Goal: Navigation & Orientation: Find specific page/section

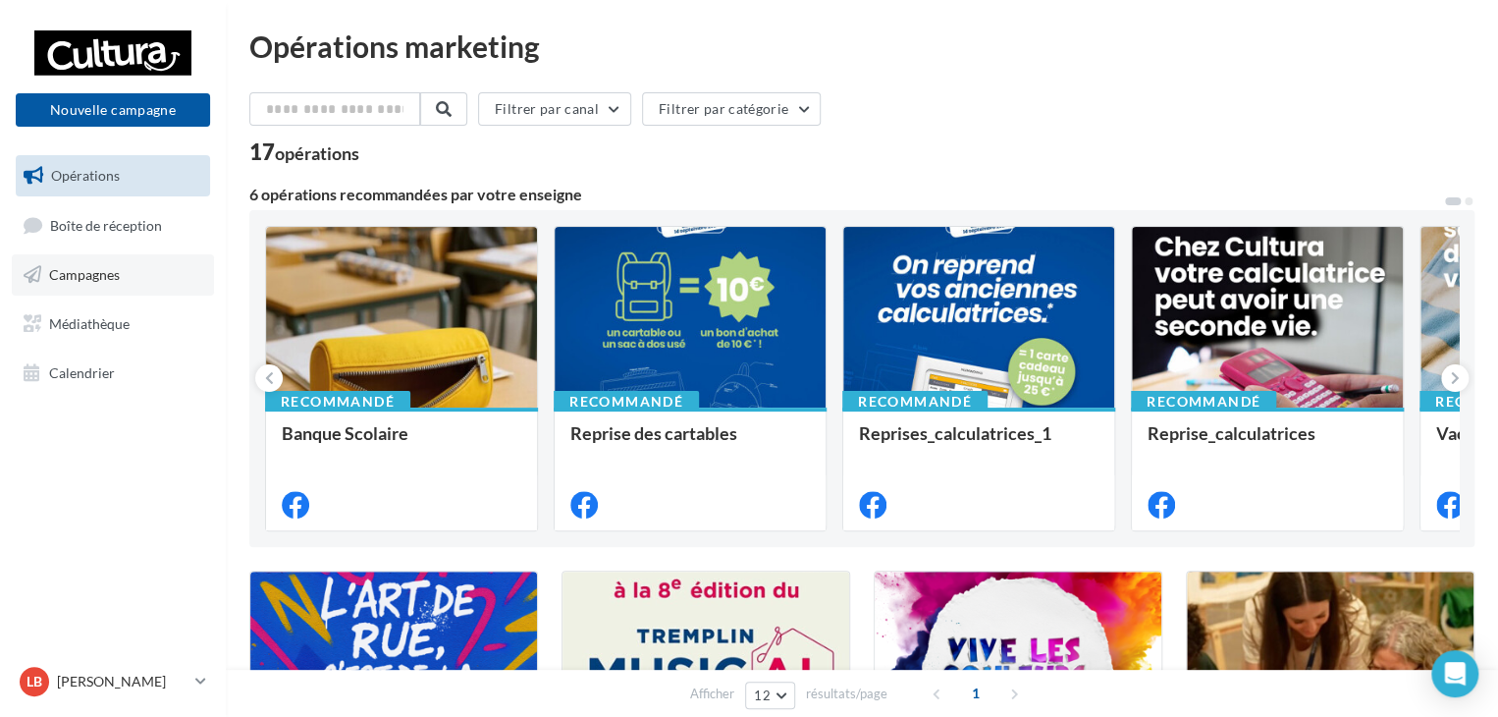
click at [116, 287] on link "Campagnes" at bounding box center [113, 274] width 202 height 41
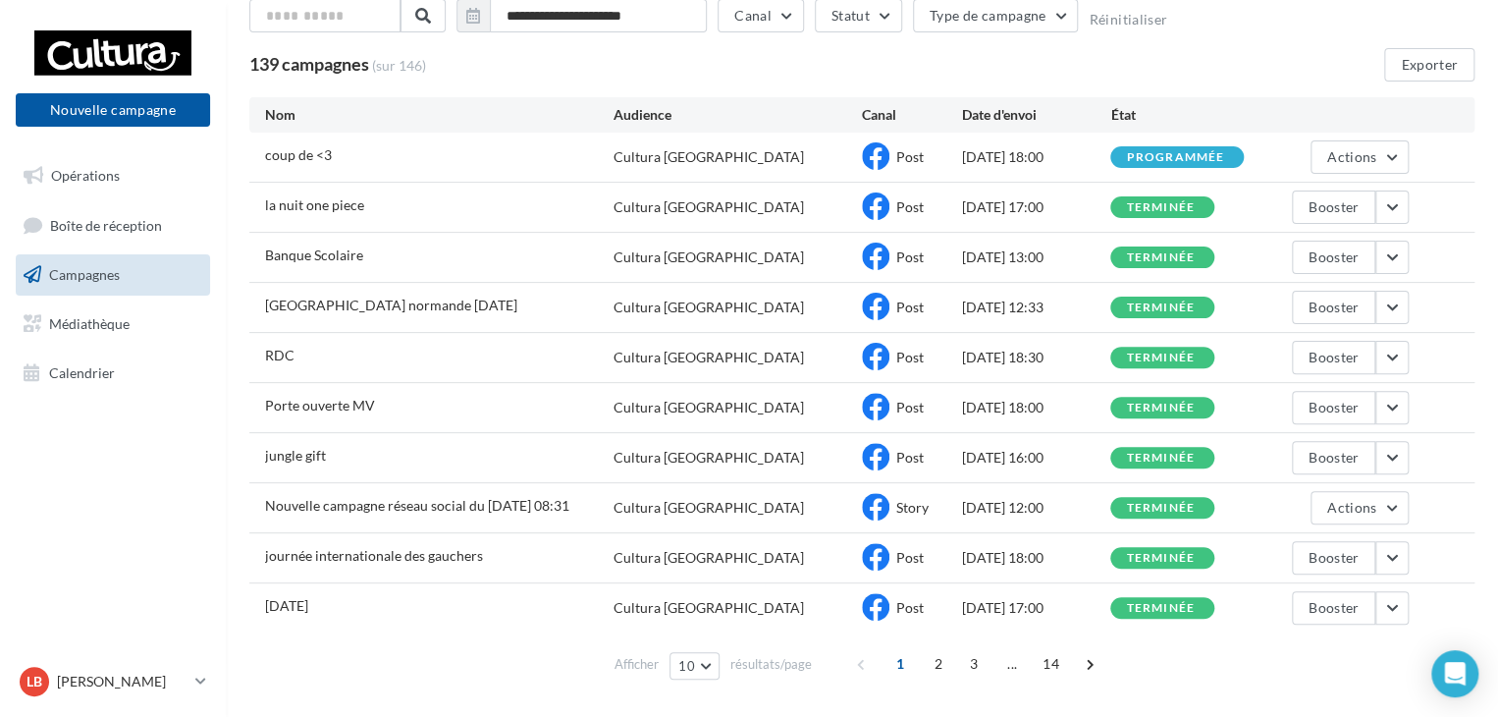
scroll to position [177, 0]
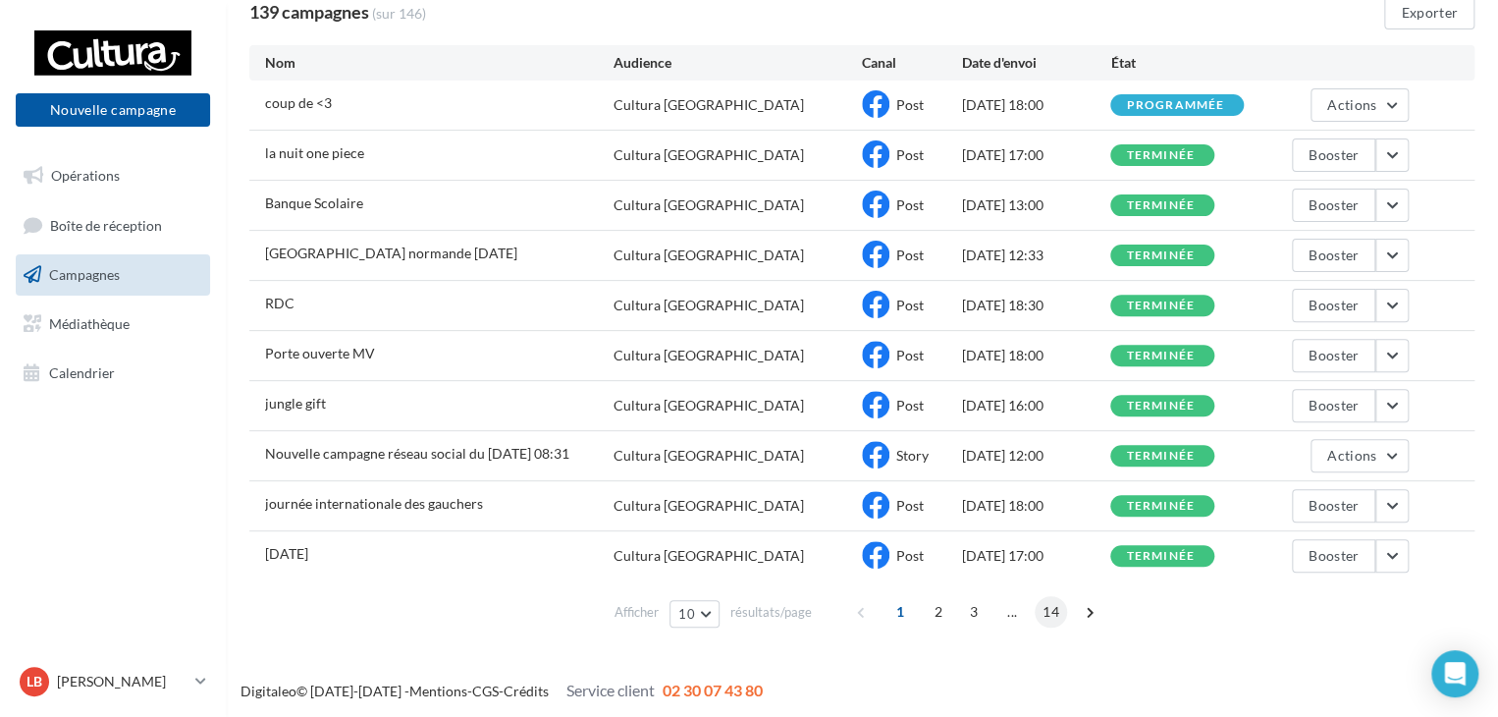
click at [1044, 612] on span "14" at bounding box center [1051, 611] width 32 height 31
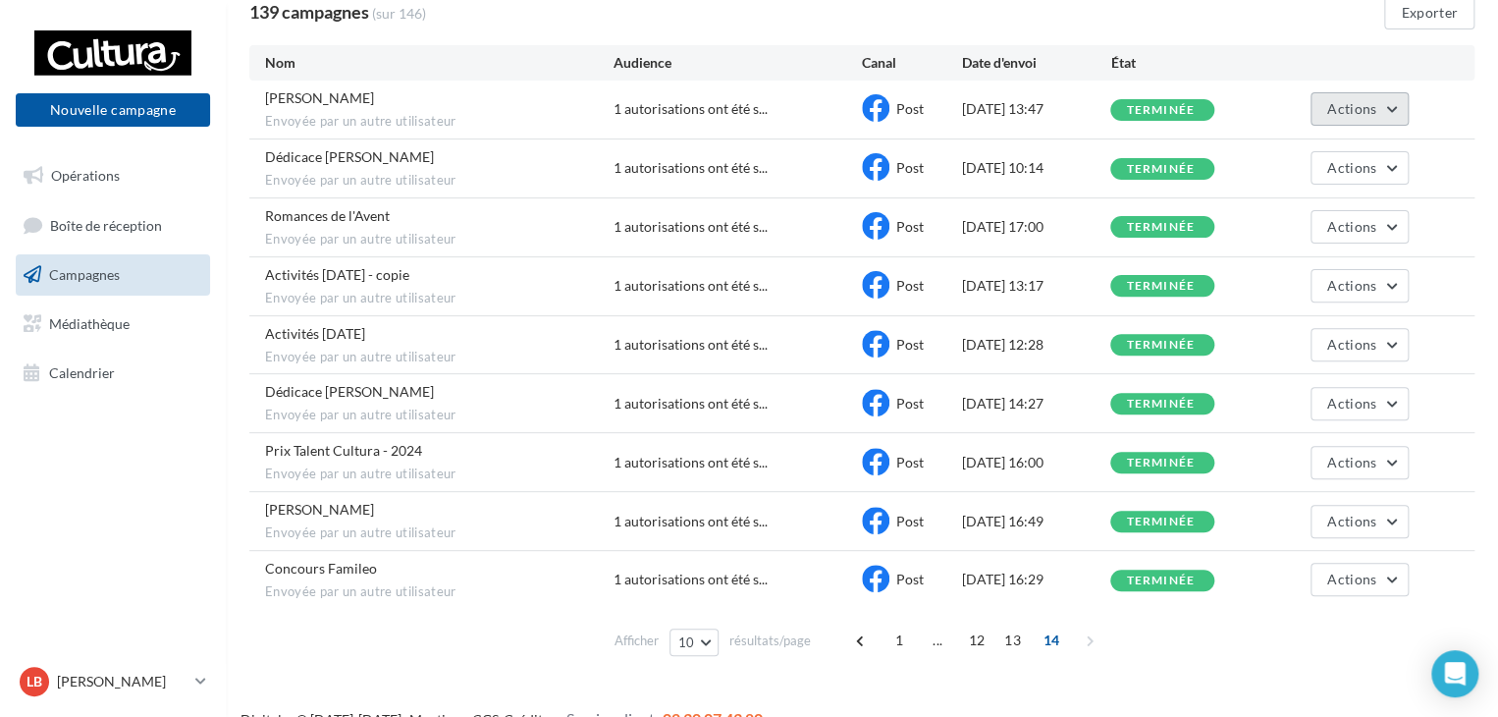
click at [1367, 100] on span "Actions" at bounding box center [1351, 108] width 49 height 17
click at [1292, 154] on button "Voir les résultats" at bounding box center [1311, 155] width 196 height 51
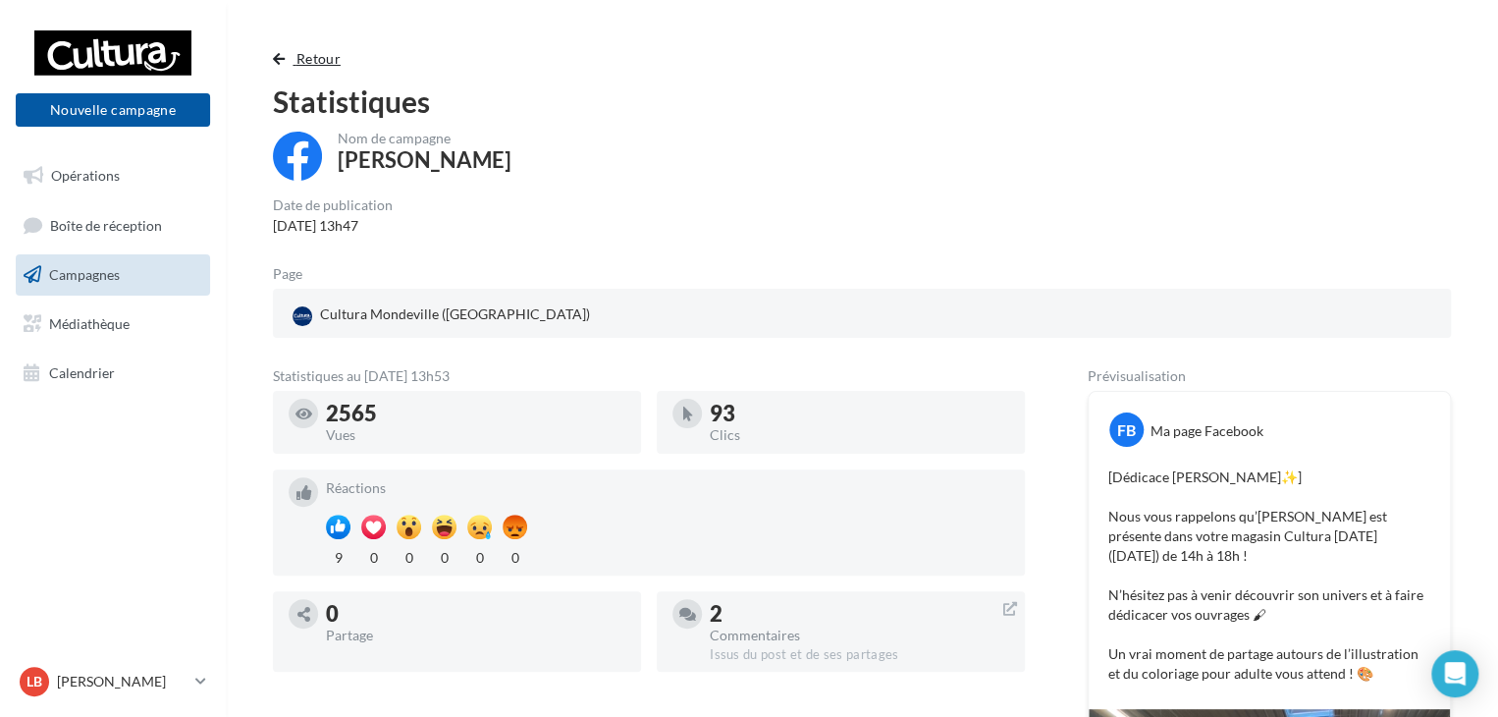
click at [273, 54] on span "button" at bounding box center [279, 59] width 12 height 14
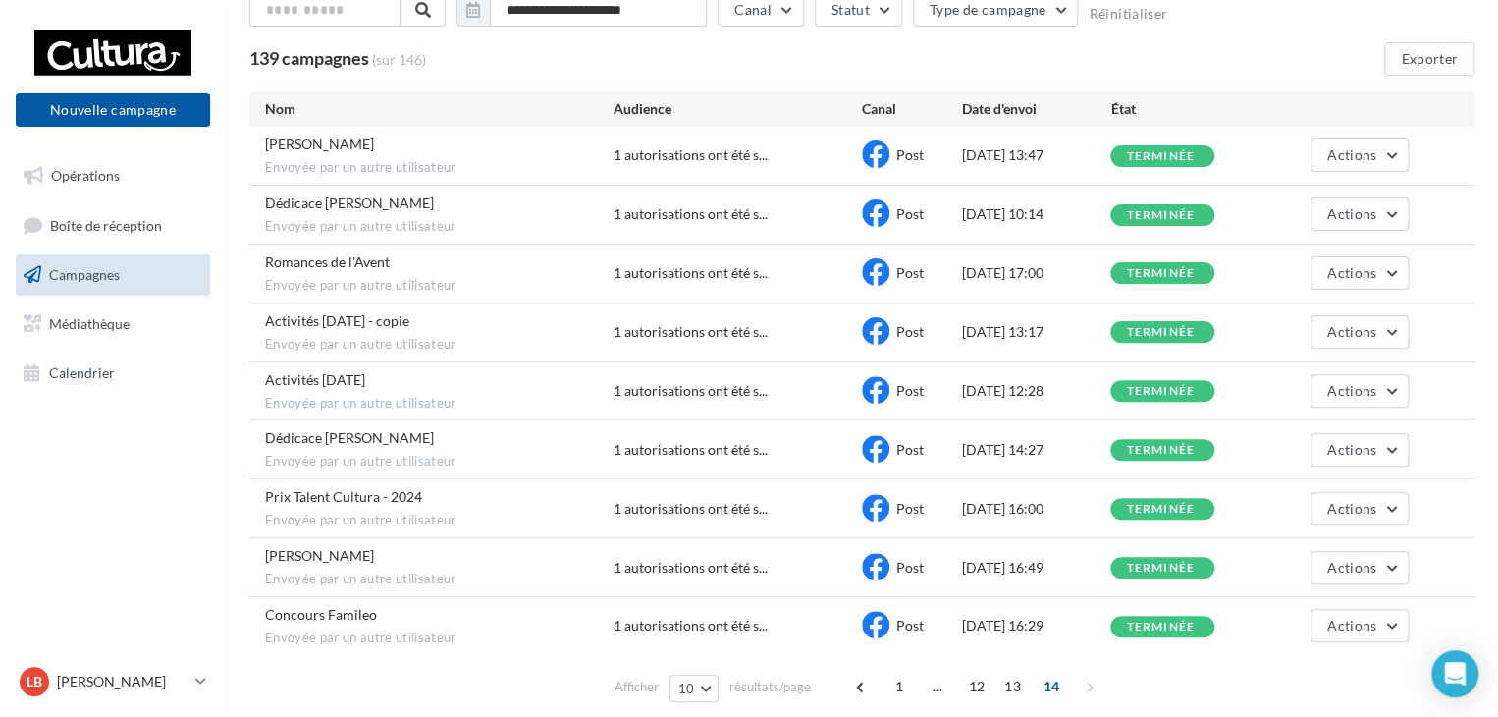
scroll to position [177, 0]
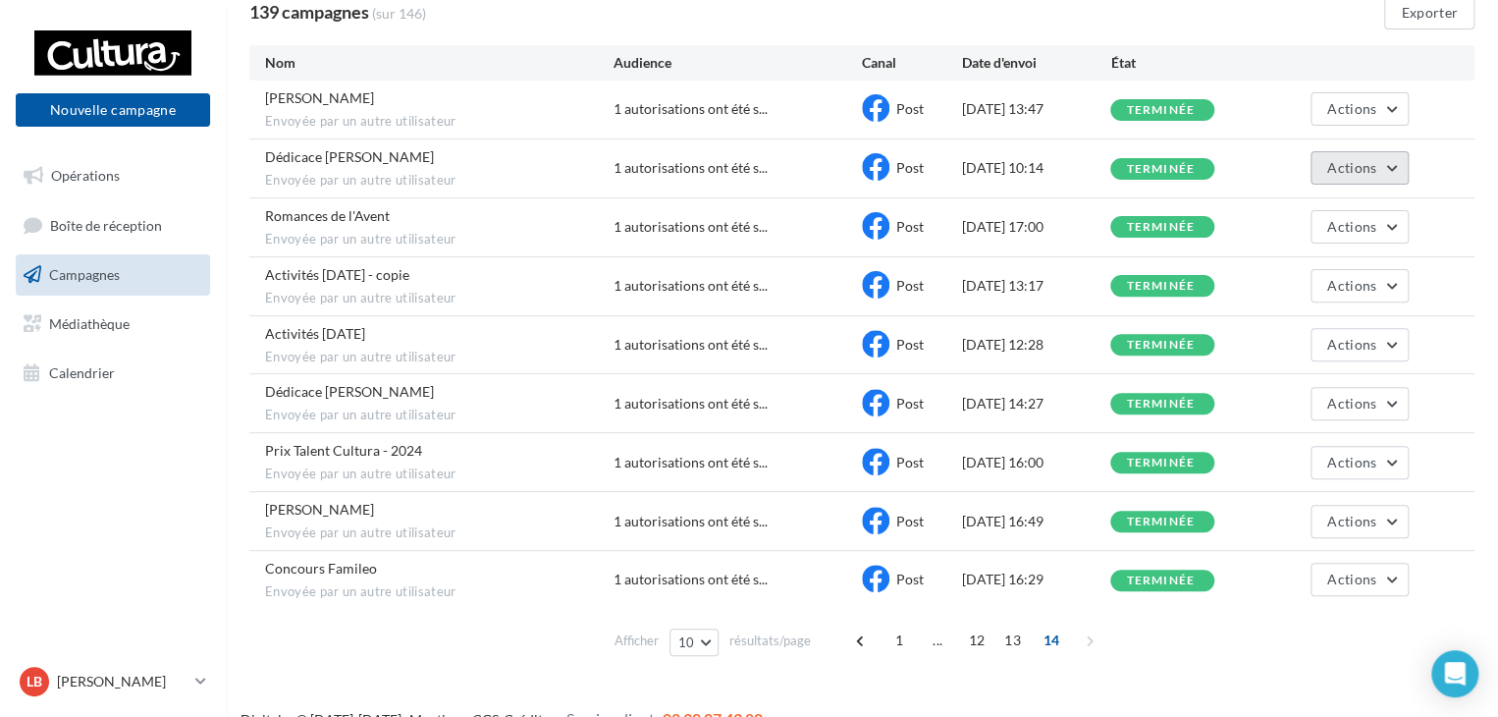
click at [1390, 158] on button "Actions" at bounding box center [1360, 167] width 98 height 33
click at [1330, 217] on button "Voir les résultats" at bounding box center [1311, 214] width 196 height 51
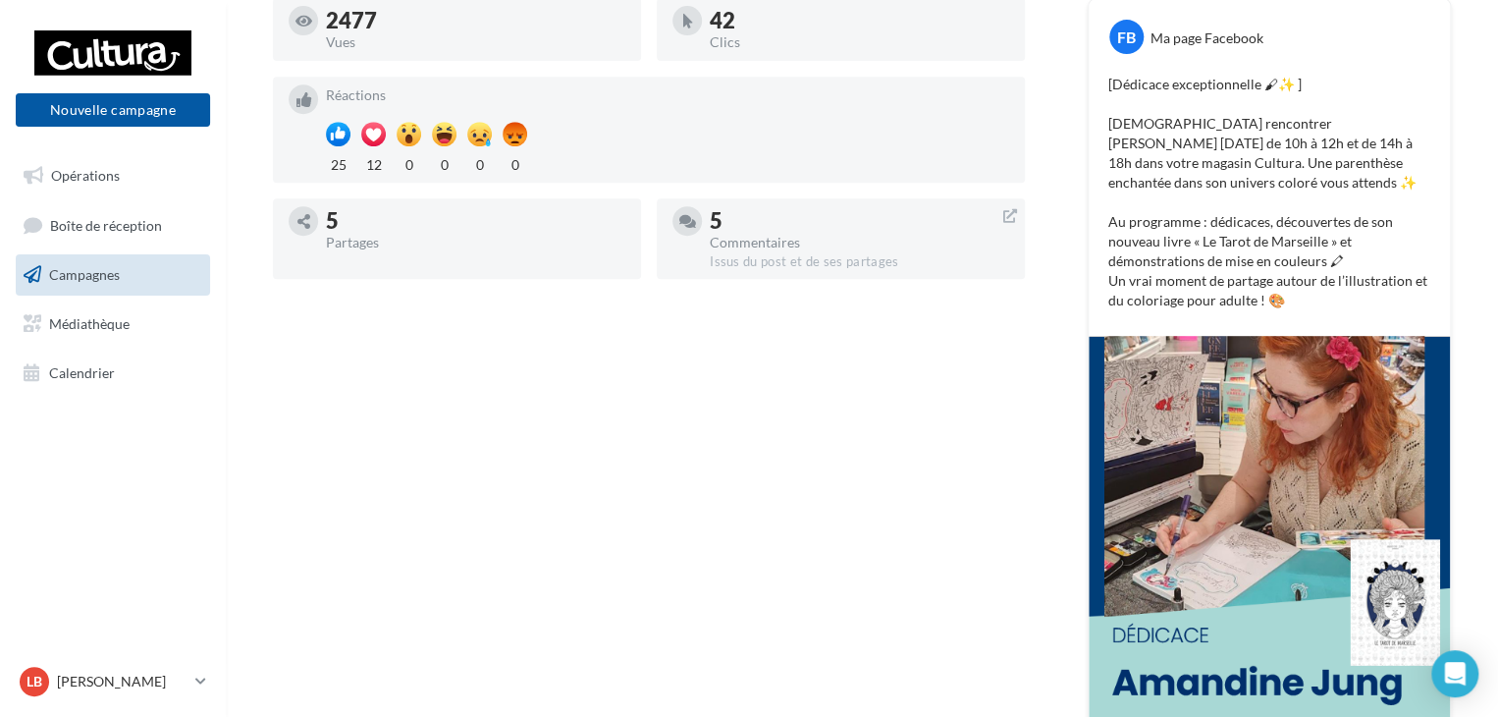
scroll to position [589, 0]
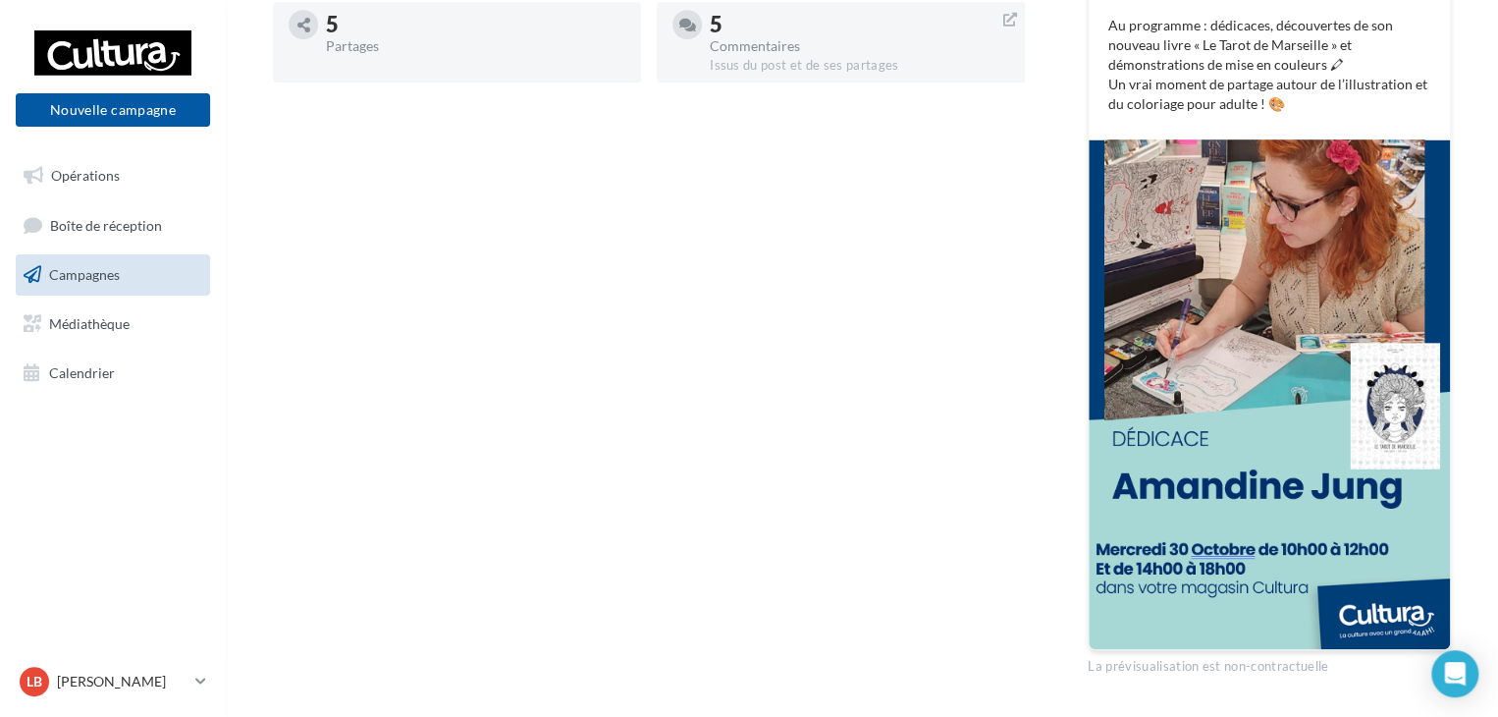
click at [104, 277] on span "Campagnes" at bounding box center [84, 274] width 71 height 17
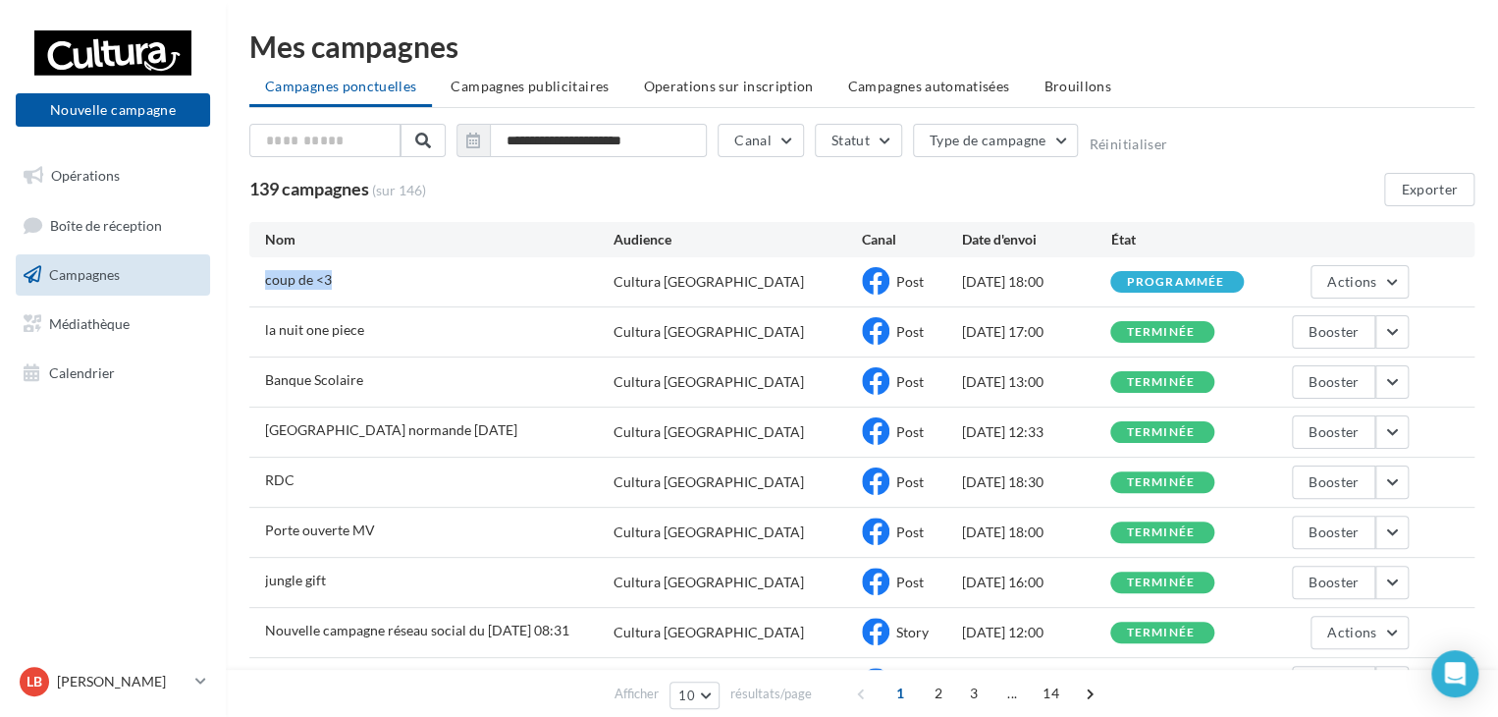
drag, startPoint x: 254, startPoint y: 277, endPoint x: 351, endPoint y: 275, distance: 96.2
click at [351, 275] on div "coup de <3 Cultura [GEOGRAPHIC_DATA] Post [DATE] 18:00 programmée Actions" at bounding box center [861, 281] width 1225 height 49
click at [351, 275] on div "coup de <3" at bounding box center [439, 282] width 349 height 25
drag, startPoint x: 1081, startPoint y: 284, endPoint x: 929, endPoint y: 272, distance: 152.6
click at [939, 273] on div "coup de <3 Cultura Mondeville Post 02/09/2025 18:00 programmée Actions" at bounding box center [861, 281] width 1225 height 49
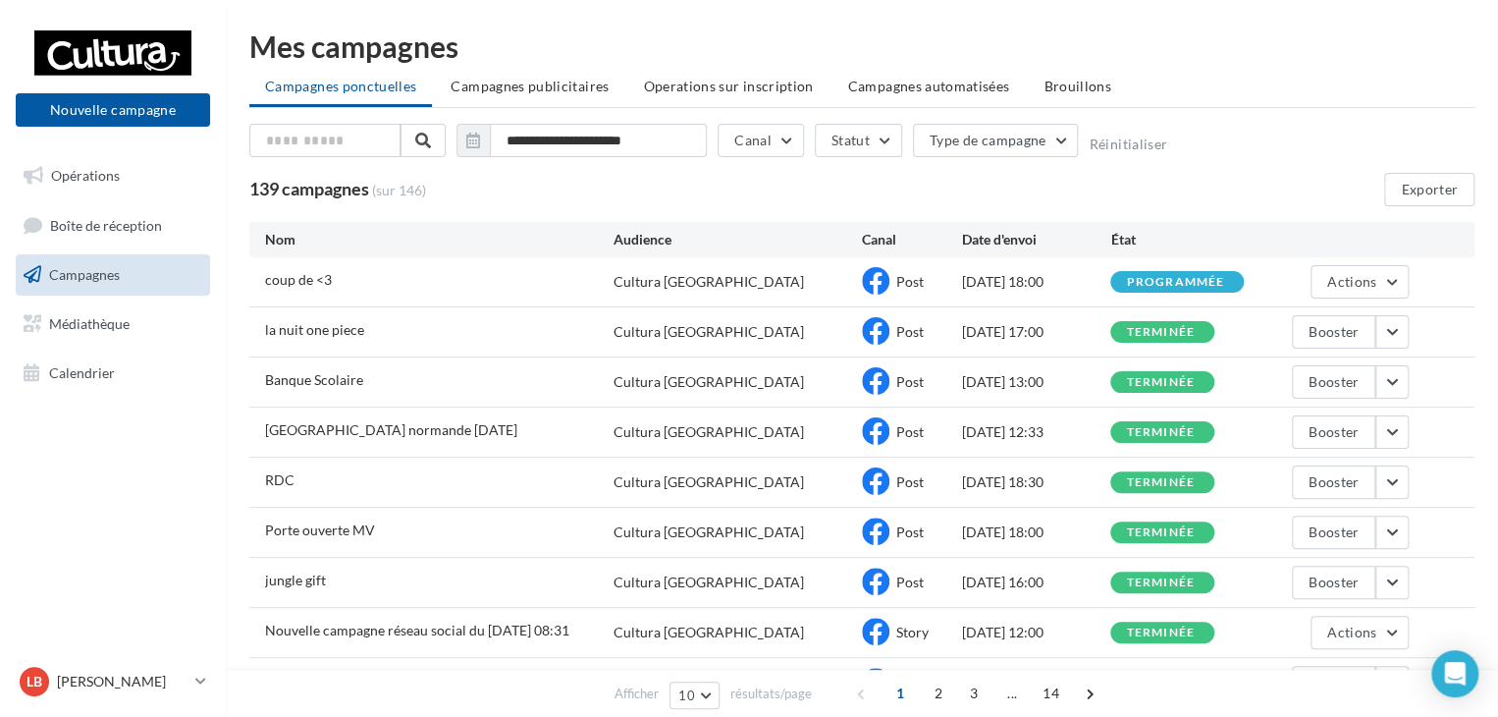
click at [1189, 175] on div "139 campagnes (sur 146) Exporter" at bounding box center [861, 189] width 1225 height 33
click at [1064, 76] on li "Brouillons" at bounding box center [1077, 86] width 99 height 35
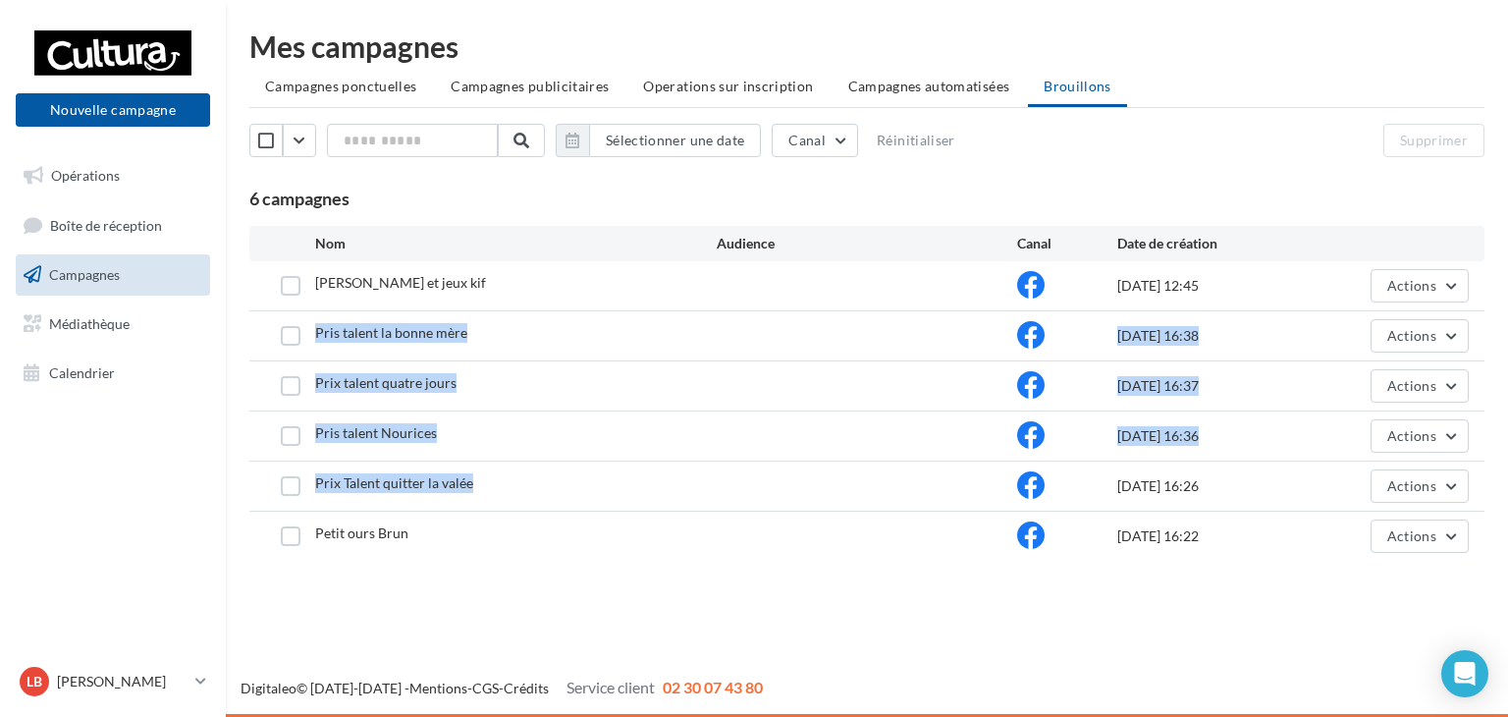
drag, startPoint x: 499, startPoint y: 488, endPoint x: 310, endPoint y: 329, distance: 246.6
click at [310, 329] on div "amandine yung et jeux kif 02/09/2025 12:45 Actions Pris talent la bonne mère 29…" at bounding box center [866, 410] width 1235 height 299
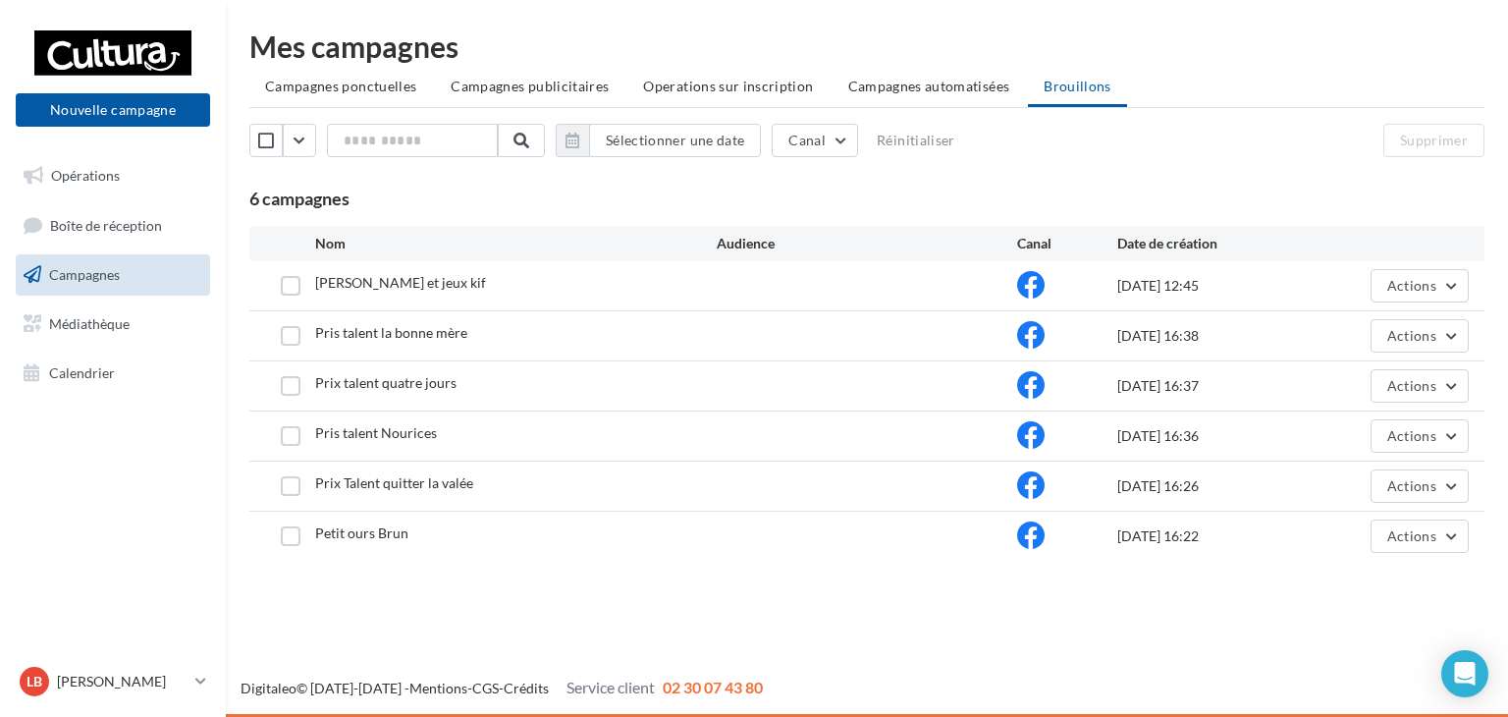
drag, startPoint x: 814, startPoint y: 653, endPoint x: 618, endPoint y: 519, distance: 237.5
click at [813, 653] on div "Nouvelle campagne Nouvelle campagne Opérations Boîte de réception Campagnes Méd…" at bounding box center [754, 358] width 1508 height 717
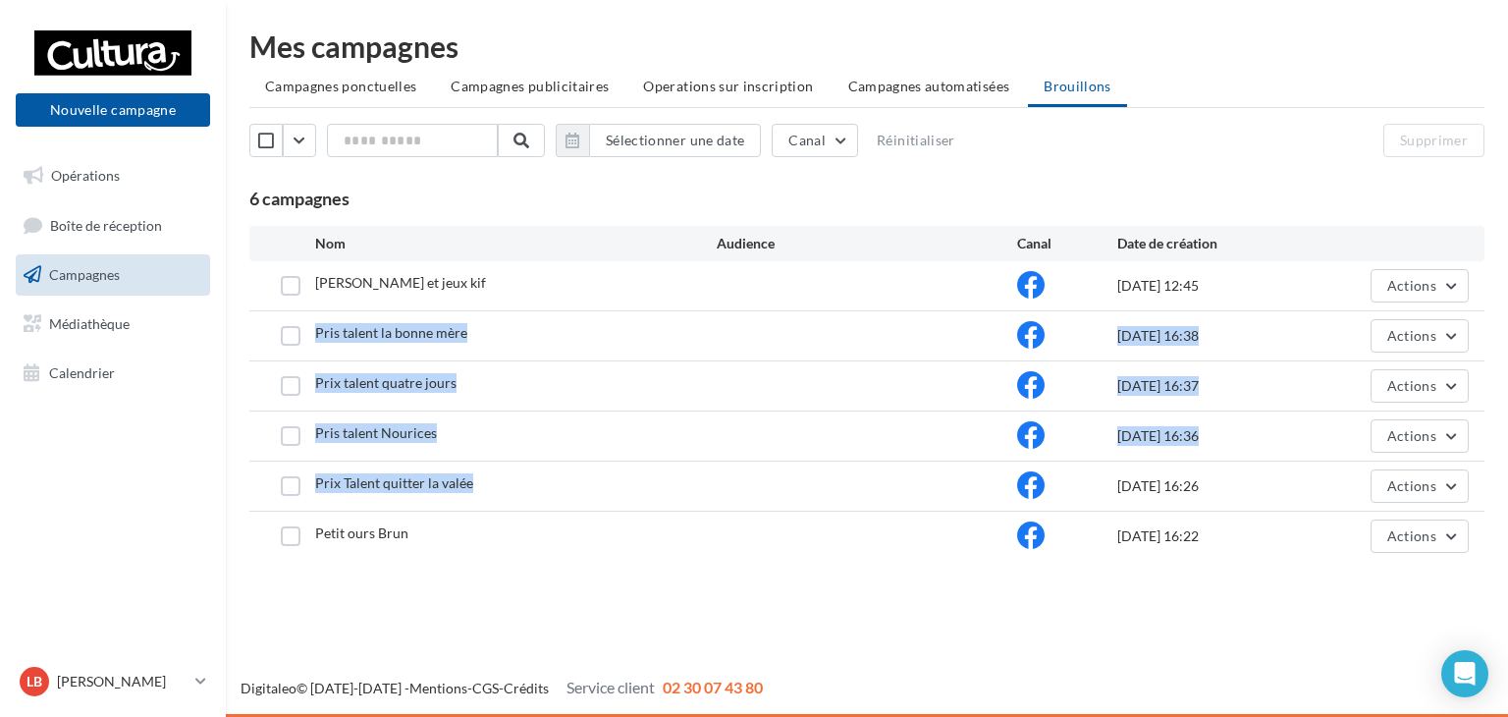
drag, startPoint x: 495, startPoint y: 486, endPoint x: 318, endPoint y: 328, distance: 237.1
click at [318, 328] on div "amandine yung et jeux kif 02/09/2025 12:45 Actions Pris talent la bonne mère 29…" at bounding box center [866, 410] width 1235 height 299
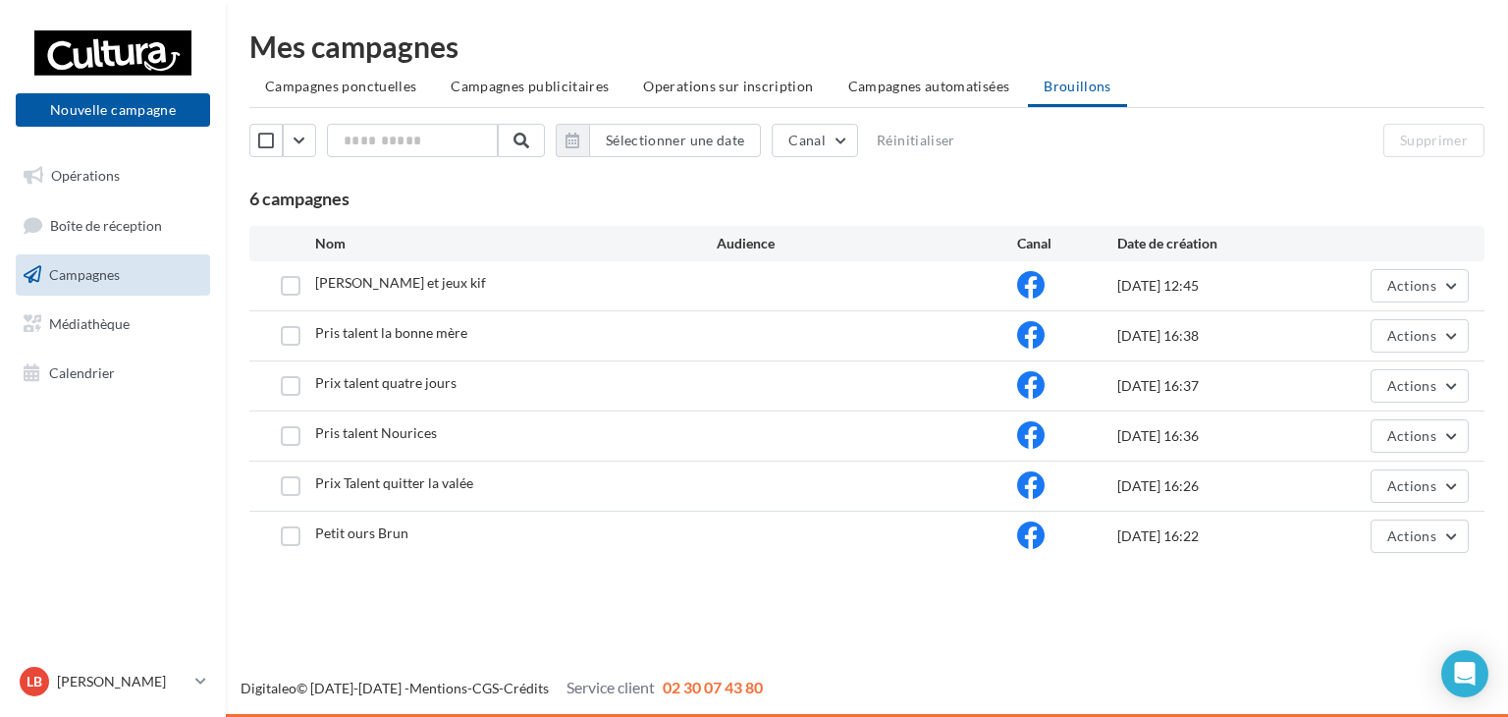
click at [516, 545] on div "Petit ours Brun" at bounding box center [516, 535] width 402 height 25
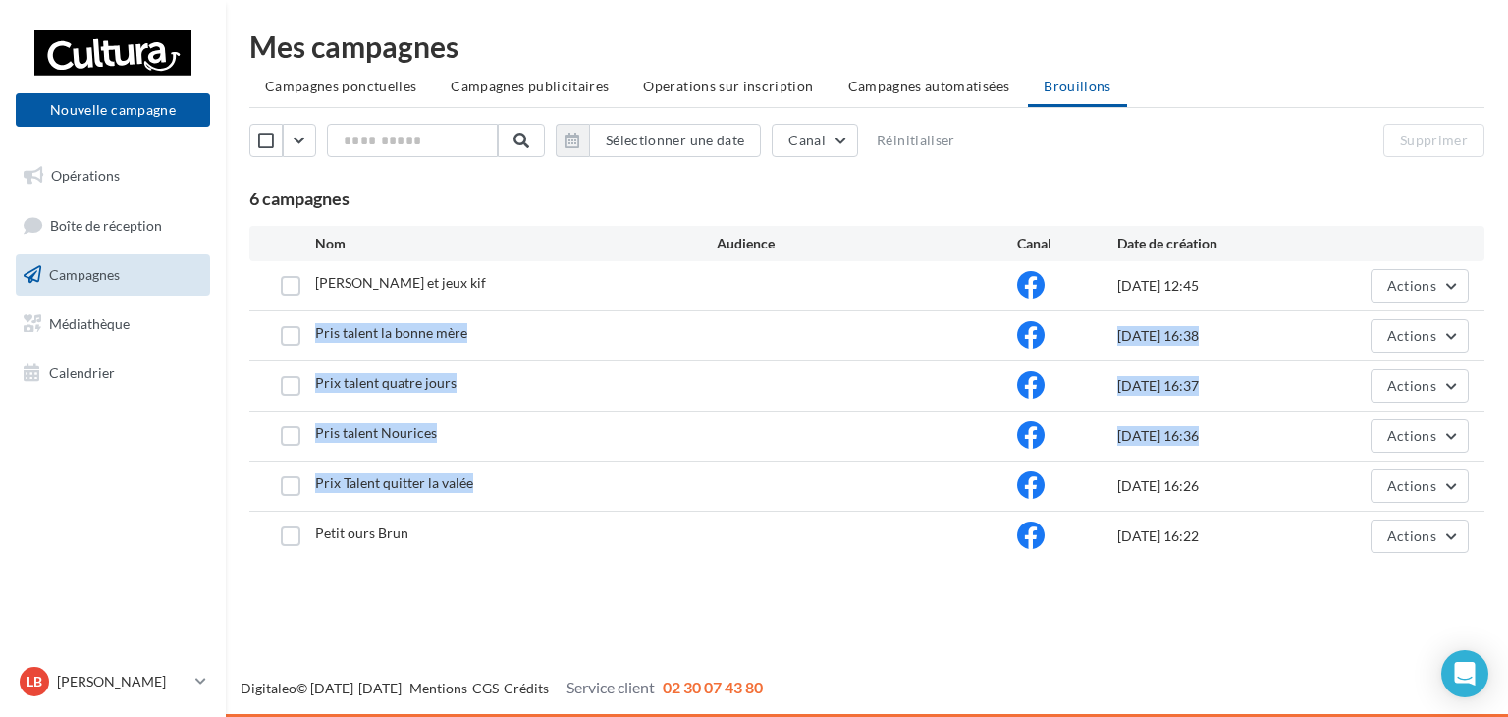
drag, startPoint x: 490, startPoint y: 483, endPoint x: 306, endPoint y: 324, distance: 242.9
click at [306, 324] on div "amandine yung et jeux kif 02/09/2025 12:45 Actions Pris talent la bonne mère 29…" at bounding box center [866, 410] width 1235 height 299
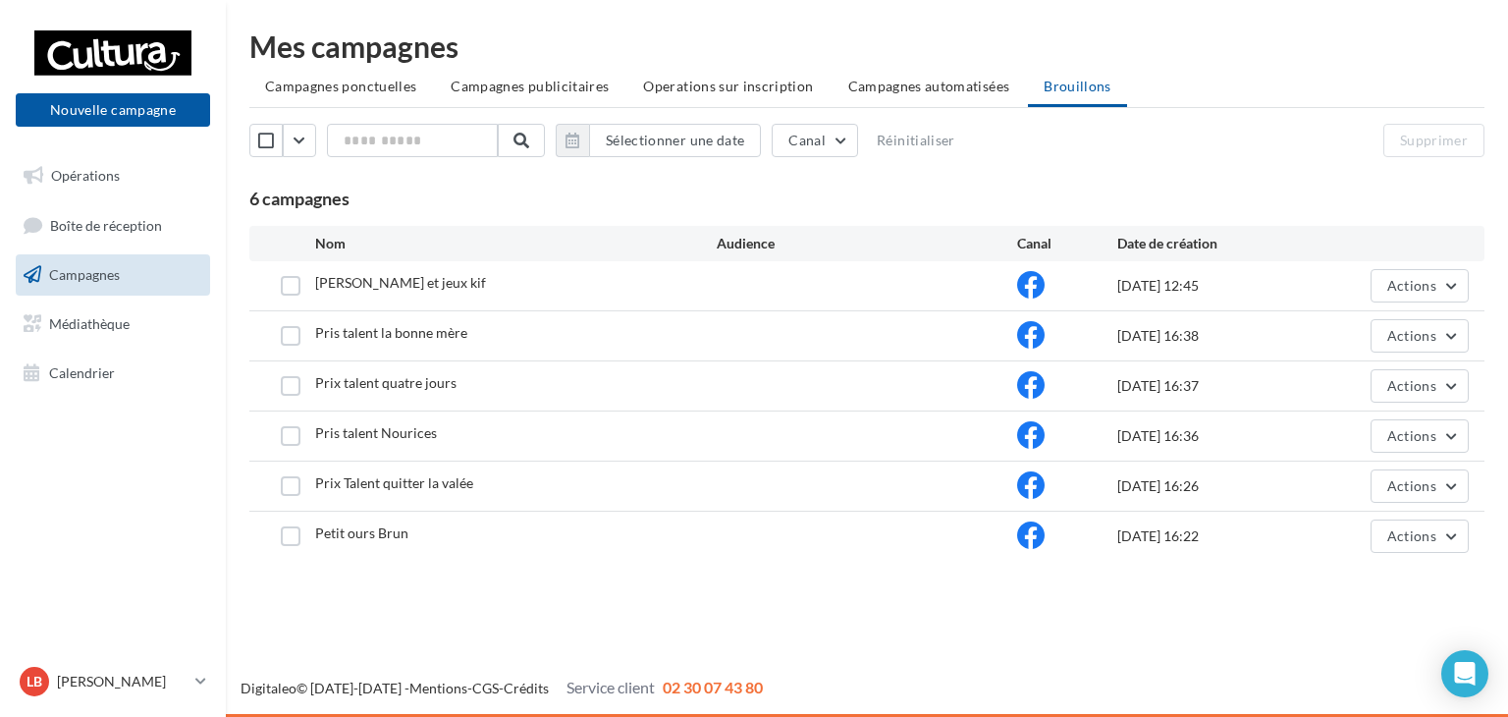
click at [617, 598] on div "Nouvelle campagne Nouvelle campagne Opérations Boîte de réception Campagnes Méd…" at bounding box center [754, 358] width 1508 height 717
drag, startPoint x: 1272, startPoint y: 492, endPoint x: 308, endPoint y: 323, distance: 978.8
click at [308, 323] on div "amandine yung et jeux kif 02/09/2025 12:45 Actions Pris talent la bonne mère 29…" at bounding box center [866, 410] width 1235 height 299
click at [970, 640] on div "Nouvelle campagne Nouvelle campagne Opérations Boîte de réception Campagnes Méd…" at bounding box center [754, 358] width 1508 height 717
click at [1214, 169] on div "Sélectionner une date Canal Réinitialiser Supprimer 6 campagnes" at bounding box center [866, 167] width 1235 height 86
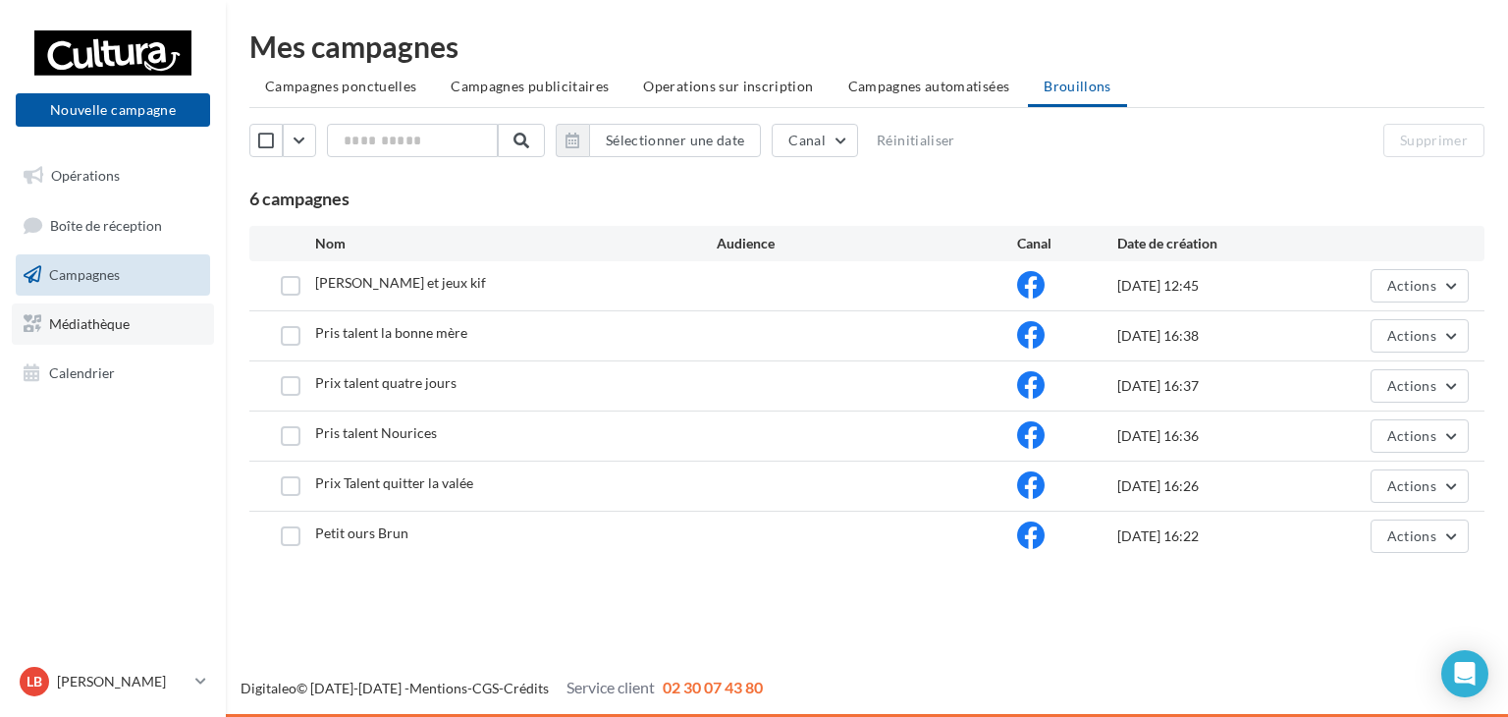
click at [122, 330] on span "Médiathèque" at bounding box center [89, 323] width 81 height 17
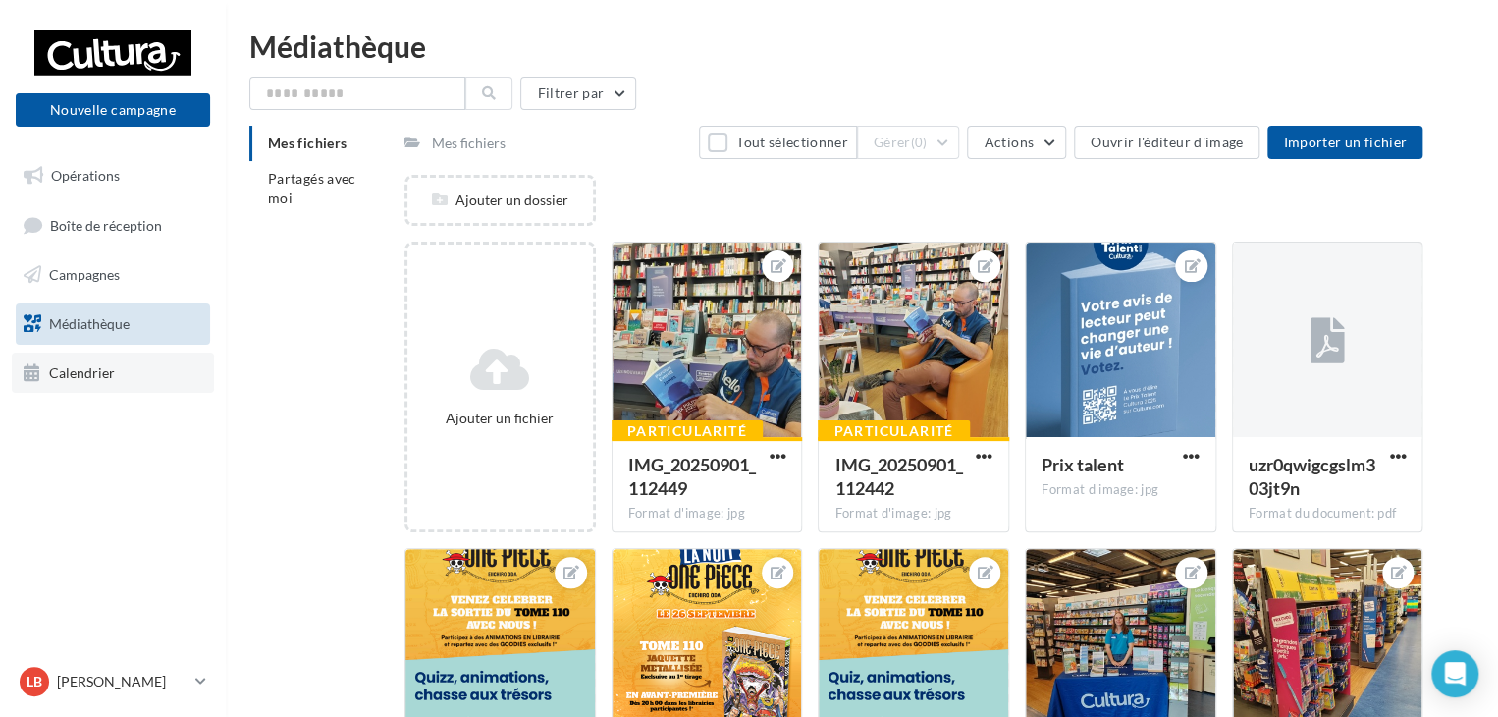
click at [141, 363] on link "Calendrier" at bounding box center [113, 372] width 202 height 41
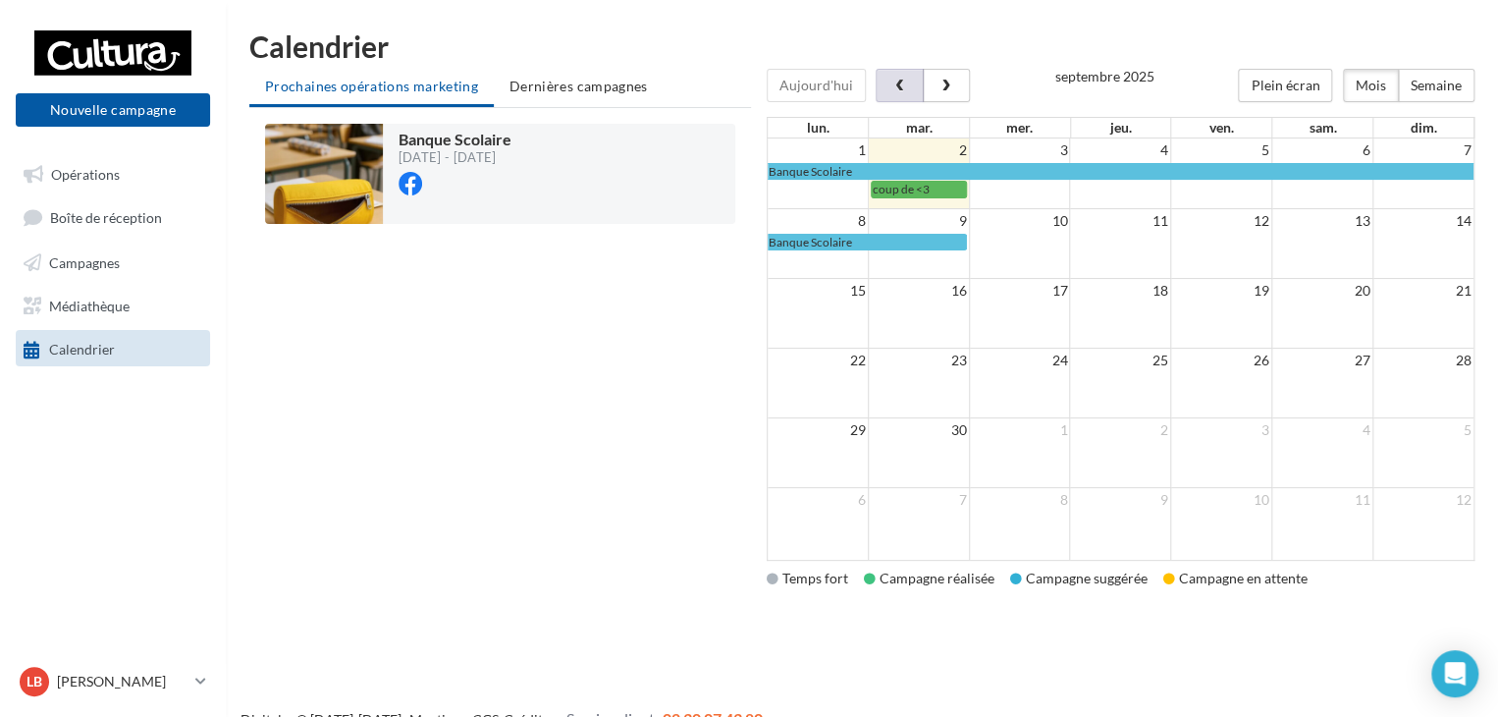
click at [894, 81] on span "button" at bounding box center [899, 87] width 17 height 14
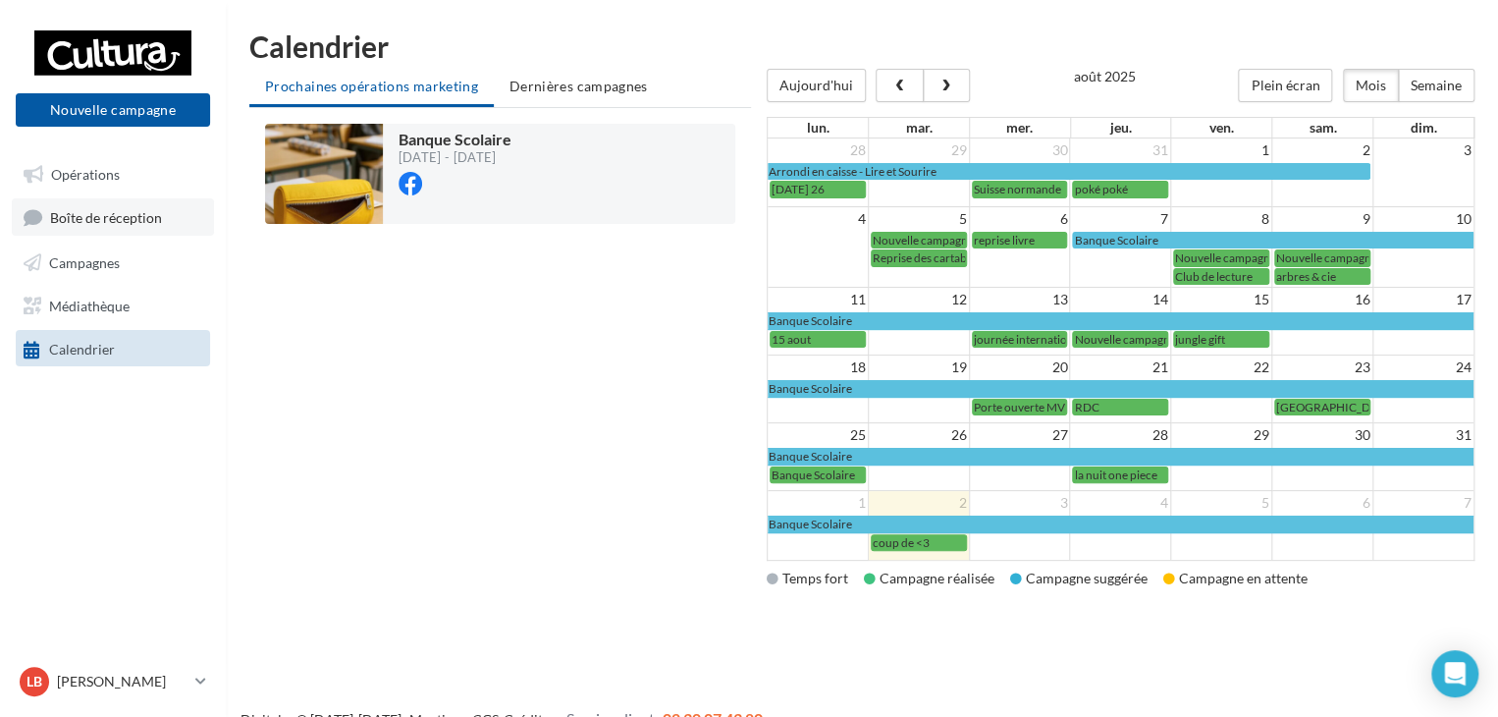
click at [123, 214] on span "Boîte de réception" at bounding box center [106, 217] width 112 height 17
